Goal: Information Seeking & Learning: Compare options

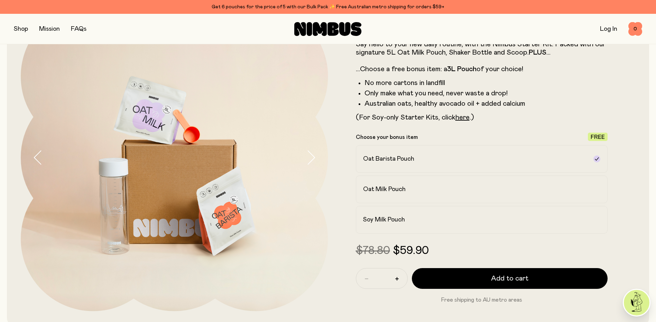
scroll to position [69, 0]
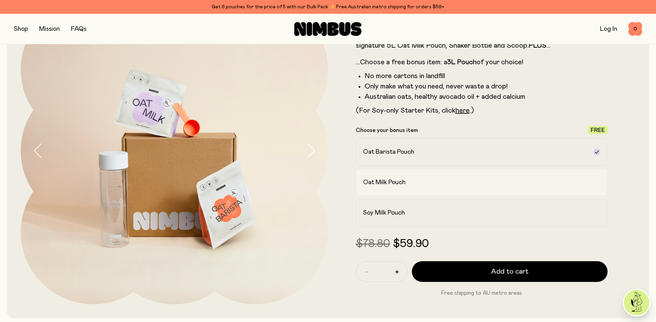
click at [398, 180] on h2 "Oat Milk Pouch" at bounding box center [384, 182] width 43 height 8
click at [392, 203] on label "Soy Milk Pouch" at bounding box center [482, 213] width 252 height 28
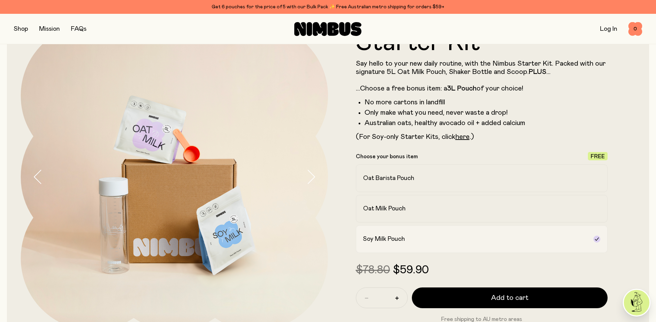
scroll to position [0, 0]
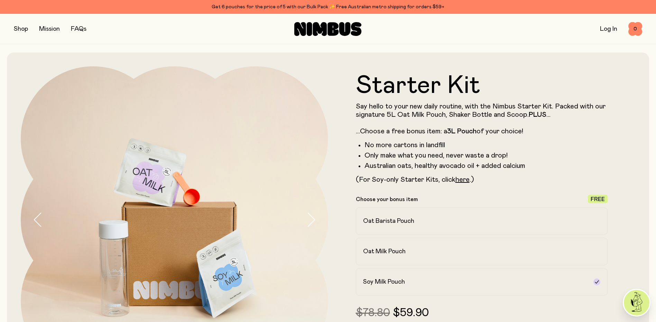
click at [282, 7] on div "Get 6 pouches for the price of 5 with our Bulk Pack ✨ Free Australian metro shi…" at bounding box center [328, 7] width 628 height 8
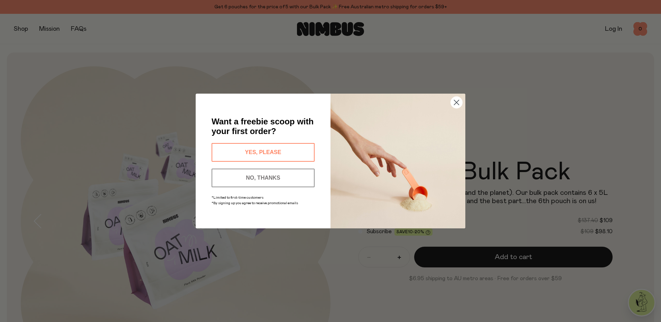
click at [282, 143] on button "YES, PLEASE" at bounding box center [263, 152] width 103 height 19
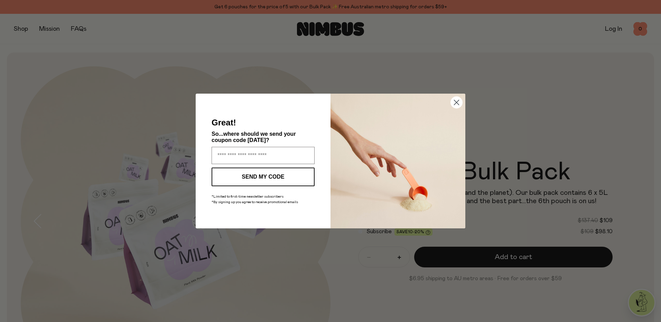
click at [457, 105] on circle "Close dialog" at bounding box center [456, 102] width 11 height 11
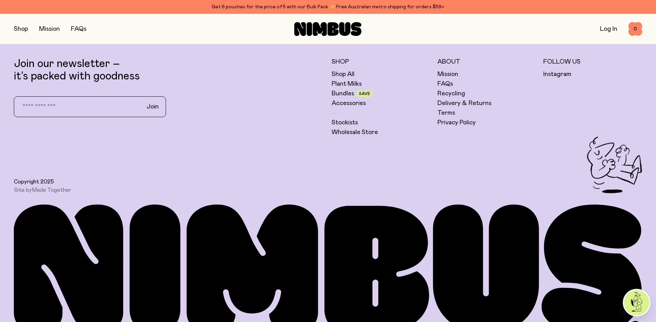
scroll to position [2039, 0]
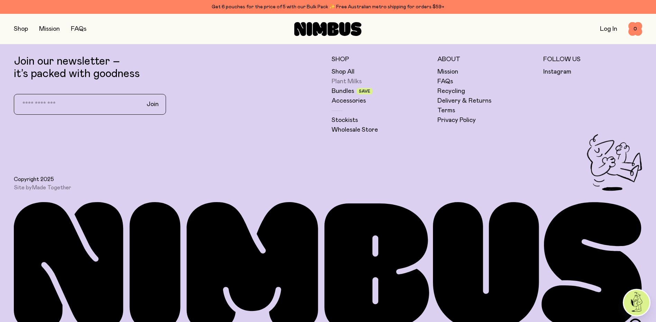
click at [342, 81] on link "Plant Milks" at bounding box center [346, 81] width 30 height 8
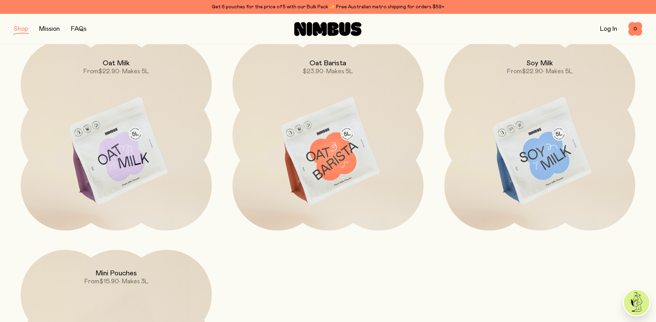
scroll to position [104, 0]
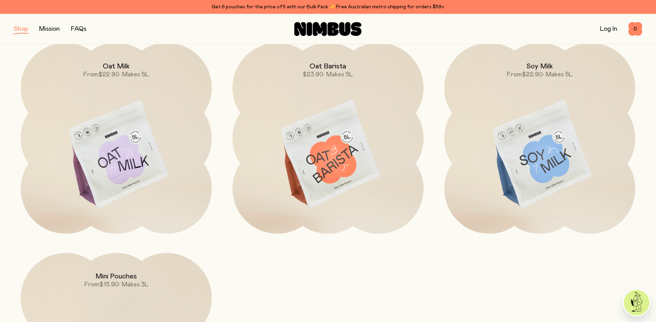
click at [552, 131] on img at bounding box center [539, 155] width 191 height 224
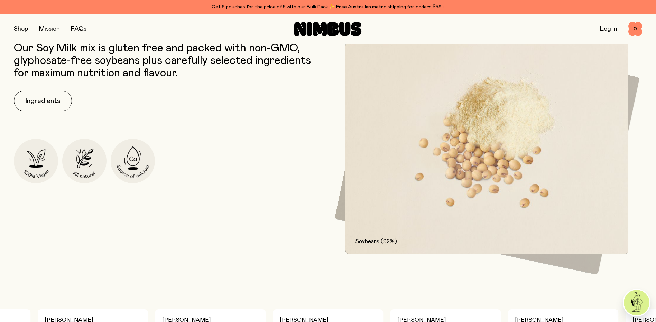
scroll to position [380, 0]
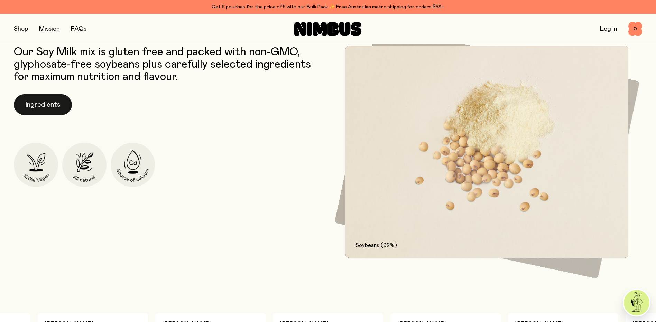
click at [41, 96] on button "Ingredients" at bounding box center [43, 104] width 58 height 21
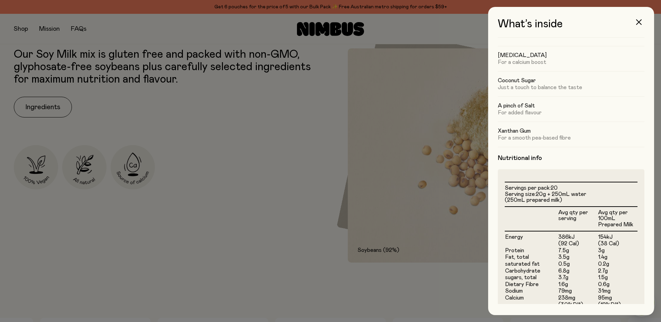
scroll to position [104, 0]
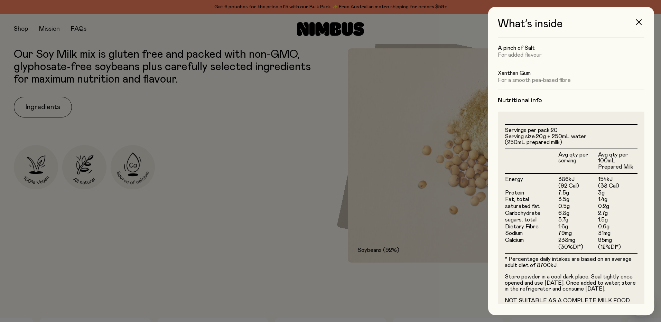
click at [405, 163] on div at bounding box center [330, 161] width 661 height 322
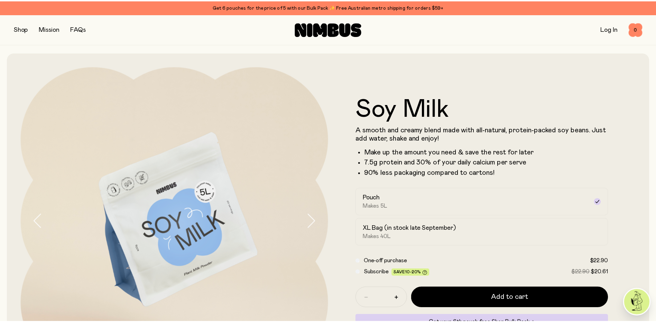
scroll to position [380, 0]
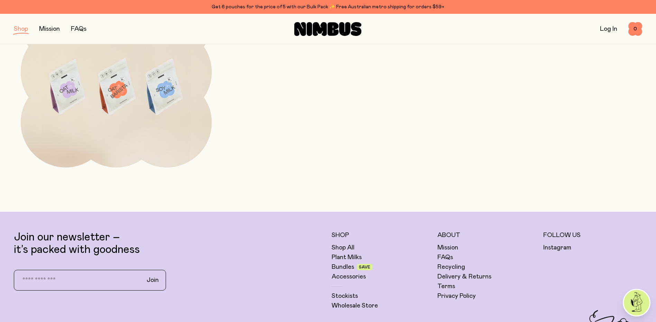
scroll to position [104, 0]
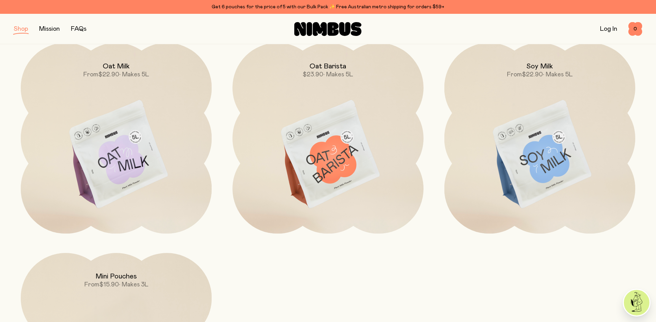
click at [136, 124] on img at bounding box center [116, 155] width 191 height 224
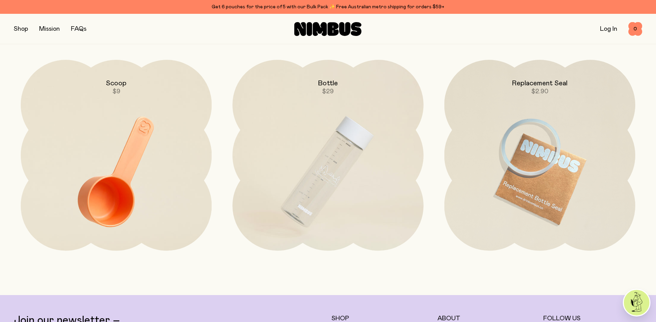
scroll to position [1797, 0]
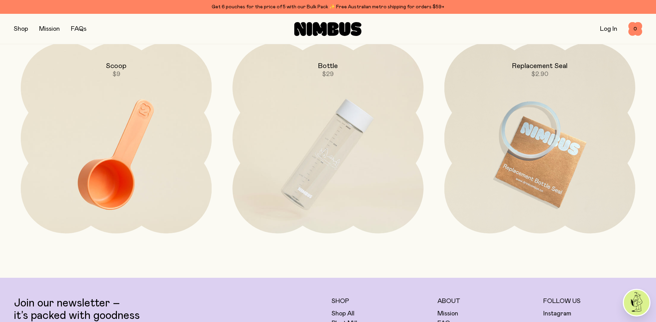
click at [19, 28] on button "button" at bounding box center [21, 29] width 14 height 10
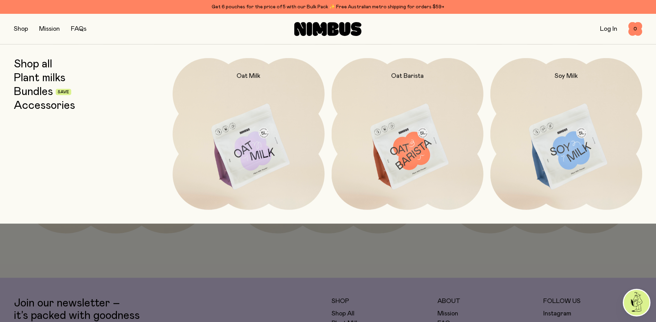
click at [36, 93] on link "Bundles" at bounding box center [33, 92] width 39 height 12
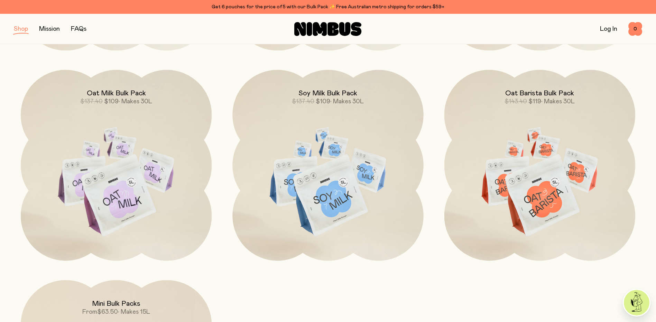
scroll to position [173, 0]
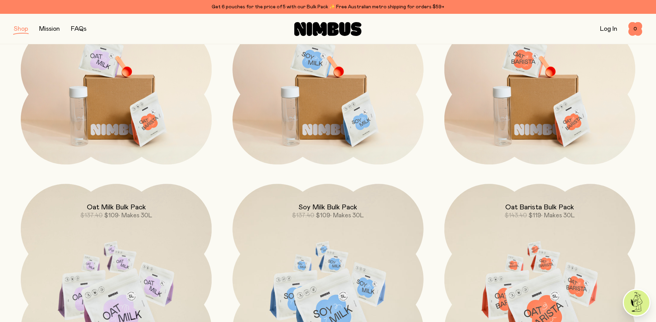
click at [144, 133] on img at bounding box center [116, 86] width 191 height 224
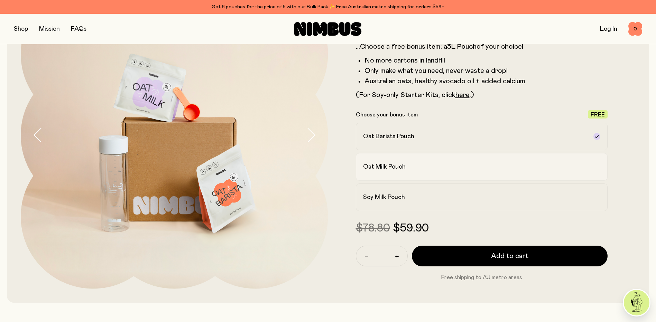
scroll to position [69, 0]
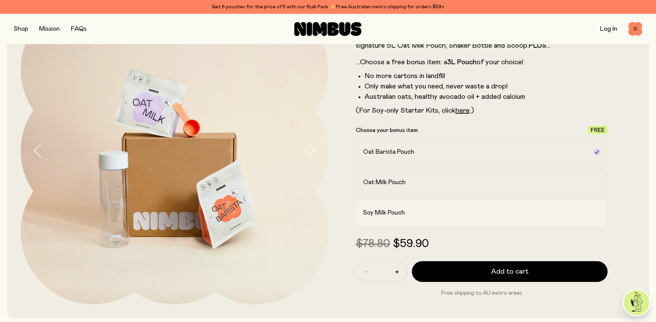
click at [432, 212] on div "Soy Milk Pouch" at bounding box center [475, 213] width 225 height 8
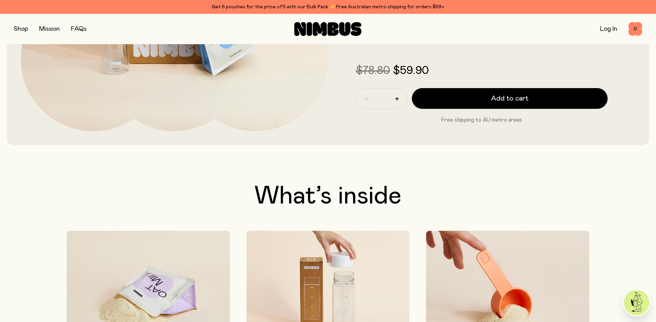
scroll to position [242, 0]
